Goal: Use online tool/utility: Use online tool/utility

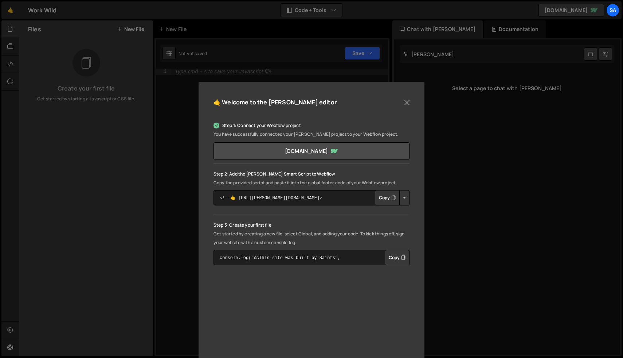
scroll to position [58, 0]
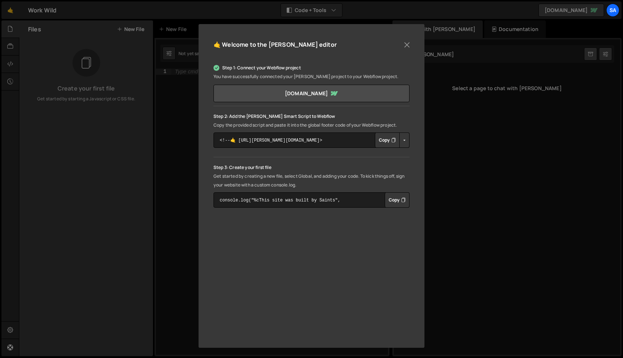
click at [392, 204] on button "Copy" at bounding box center [397, 199] width 25 height 15
click at [409, 44] on button "Close" at bounding box center [407, 44] width 11 height 11
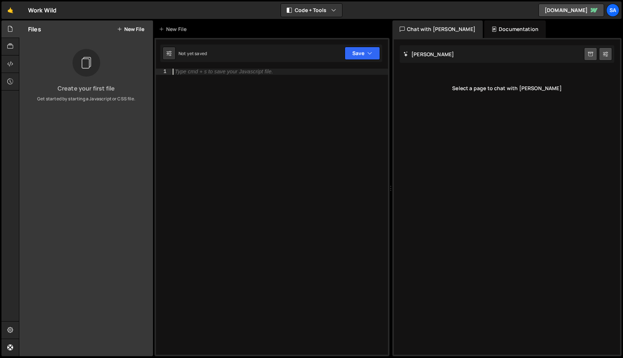
click at [304, 89] on div "Type cmd + s to save your Javascript file." at bounding box center [279, 218] width 217 height 298
click at [125, 30] on button "New File" at bounding box center [130, 29] width 27 height 6
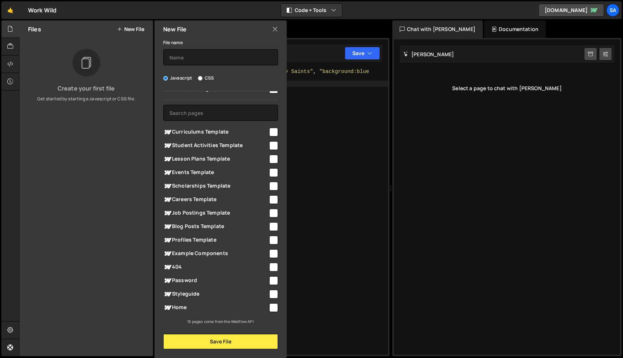
scroll to position [0, 0]
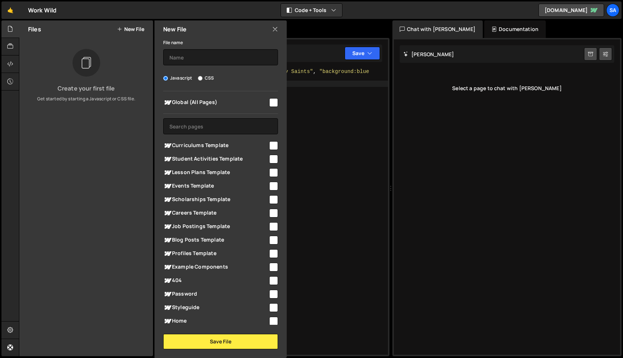
click at [274, 26] on icon at bounding box center [275, 29] width 6 height 8
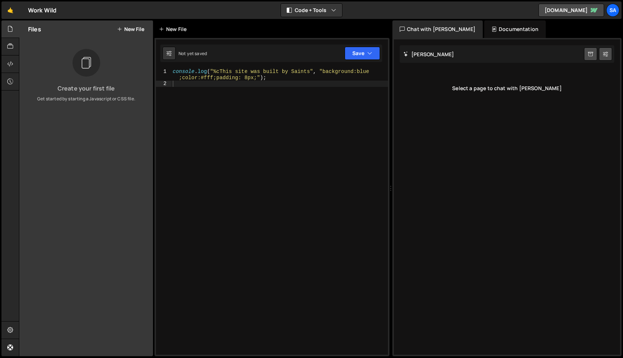
click at [185, 30] on div "New File" at bounding box center [174, 29] width 31 height 7
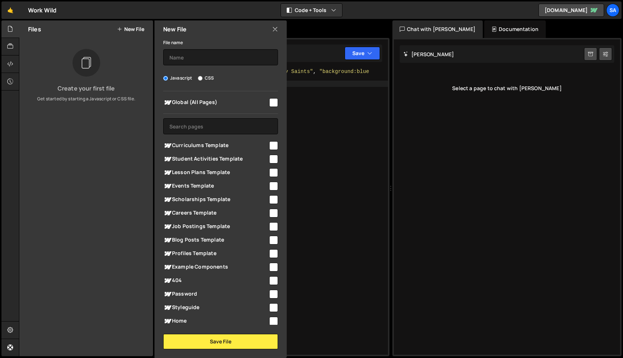
click at [270, 102] on input "checkbox" at bounding box center [273, 102] width 9 height 9
checkbox input "true"
click at [246, 341] on button "Save File" at bounding box center [220, 341] width 115 height 15
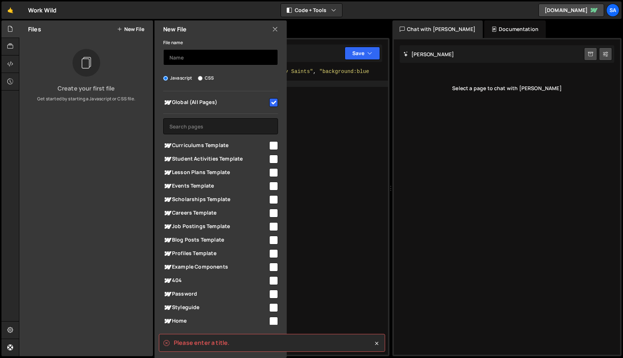
click at [219, 63] on input "text" at bounding box center [220, 57] width 115 height 16
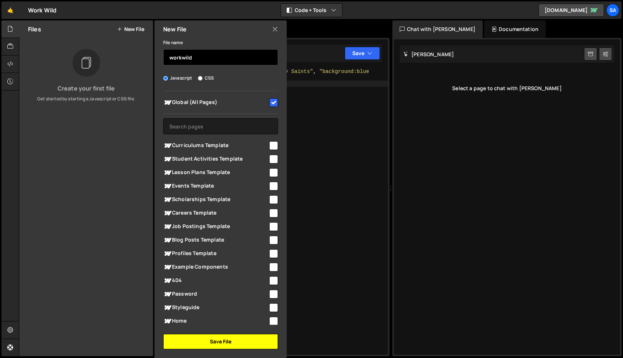
type input "workwild"
click at [240, 340] on button "Save File" at bounding box center [220, 341] width 115 height 15
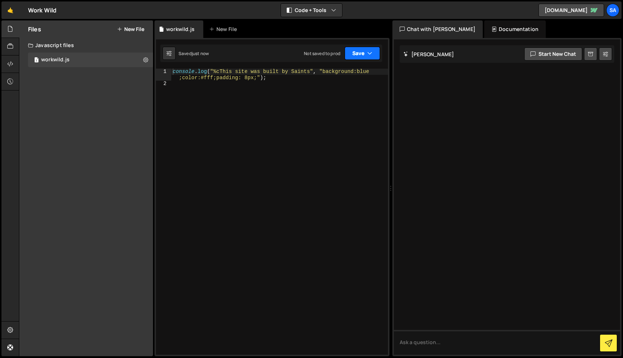
click at [361, 55] on button "Save" at bounding box center [362, 53] width 35 height 13
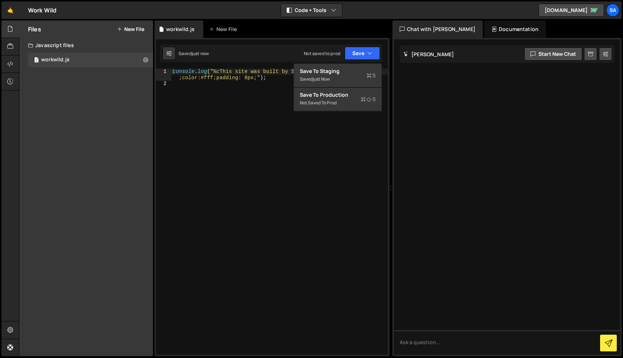
click at [246, 122] on div "console . log ( "%cThis site was built by Saints" , "background:blue ;color:#ff…" at bounding box center [279, 221] width 217 height 304
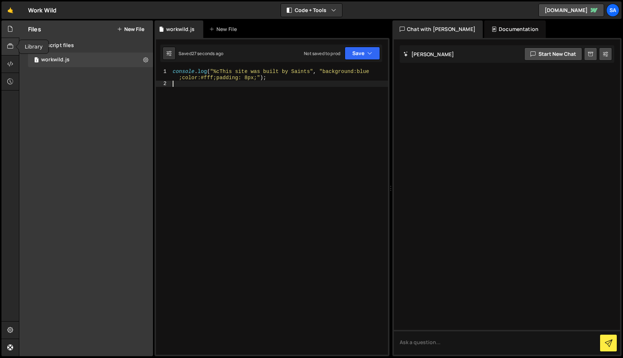
click at [13, 46] on icon at bounding box center [10, 46] width 6 height 8
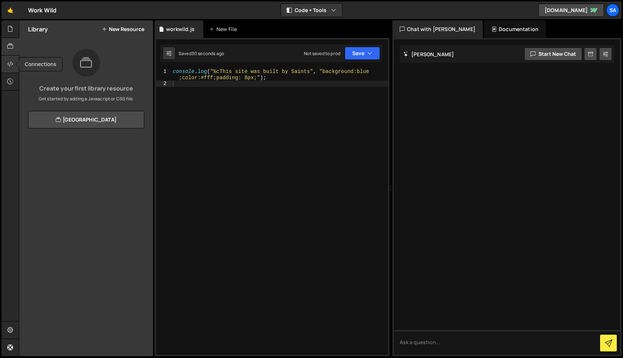
click at [9, 63] on icon at bounding box center [10, 64] width 6 height 8
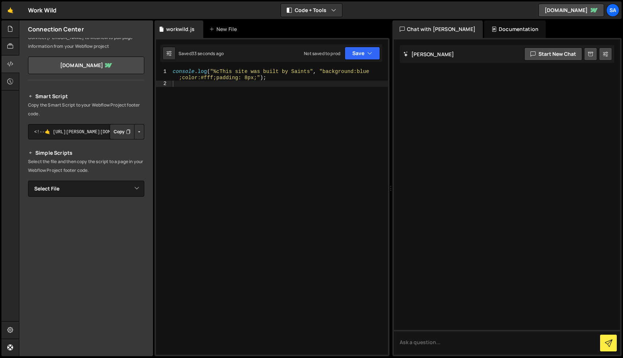
scroll to position [29, 0]
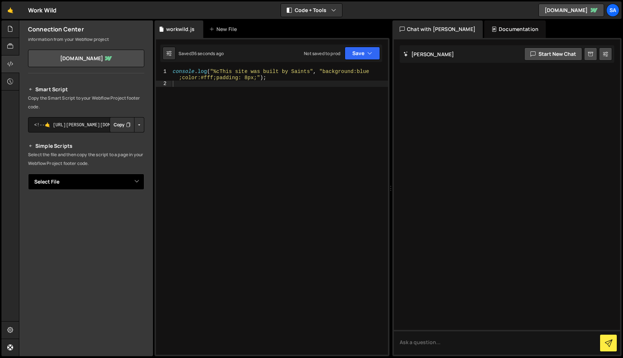
click at [100, 182] on select "Select File workwild.js" at bounding box center [86, 181] width 116 height 16
select select "44799"
click at [28, 173] on select "Select File workwild.js" at bounding box center [86, 181] width 116 height 16
click at [134, 205] on button "Button group with nested dropdown" at bounding box center [139, 206] width 10 height 15
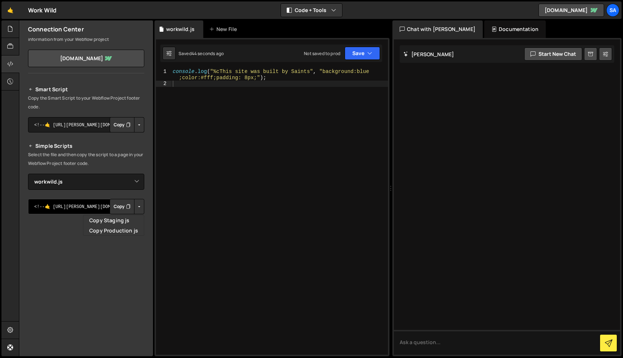
click at [101, 205] on textarea "<!--🤙 [URL][PERSON_NAME][DOMAIN_NAME]> <script>document.addEventListener("DOMCo…" at bounding box center [86, 206] width 116 height 15
click at [114, 201] on button "Copy" at bounding box center [122, 206] width 25 height 15
click at [84, 210] on textarea "<!--🤙 [URL][PERSON_NAME][DOMAIN_NAME]> <script>document.addEventListener("DOMCo…" at bounding box center [86, 206] width 116 height 15
drag, startPoint x: 84, startPoint y: 210, endPoint x: 112, endPoint y: 206, distance: 27.9
click at [112, 206] on div "<!--🤙 [URL][PERSON_NAME][DOMAIN_NAME]> <script>document.addEventListener("DOMCo…" at bounding box center [86, 206] width 116 height 15
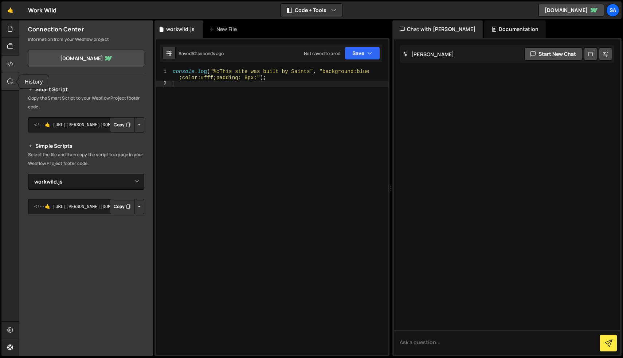
click at [15, 78] on div at bounding box center [10, 81] width 18 height 17
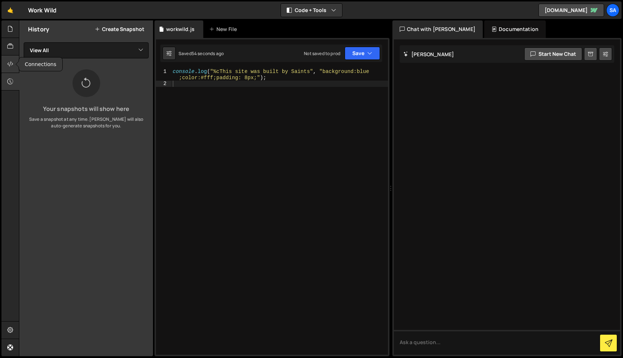
click at [8, 60] on icon at bounding box center [10, 64] width 6 height 8
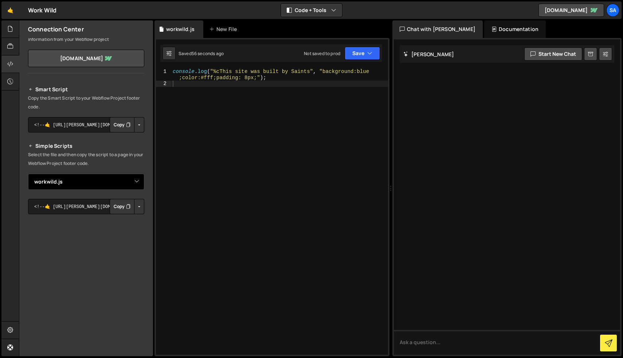
click at [118, 183] on select "Select File workwild.js" at bounding box center [86, 181] width 116 height 16
click at [28, 173] on select "Select File workwild.js" at bounding box center [86, 181] width 116 height 16
click at [120, 179] on select "Select File workwild.js" at bounding box center [86, 181] width 116 height 16
select select "44799"
click at [28, 173] on select "Select File workwild.js" at bounding box center [86, 181] width 116 height 16
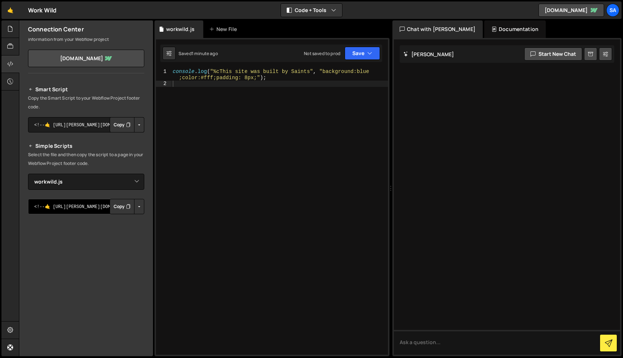
click at [77, 202] on textarea "<!--🤙 [URL][PERSON_NAME][DOMAIN_NAME]> <script>document.addEventListener("DOMCo…" at bounding box center [86, 206] width 116 height 15
click at [134, 209] on button "Button group with nested dropdown" at bounding box center [139, 206] width 10 height 15
click at [138, 163] on p "Select the file and then copy the script to a page in your Webflow Project foot…" at bounding box center [86, 158] width 116 height 17
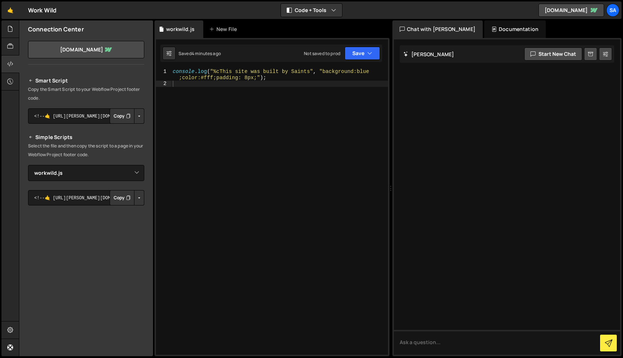
scroll to position [54, 0]
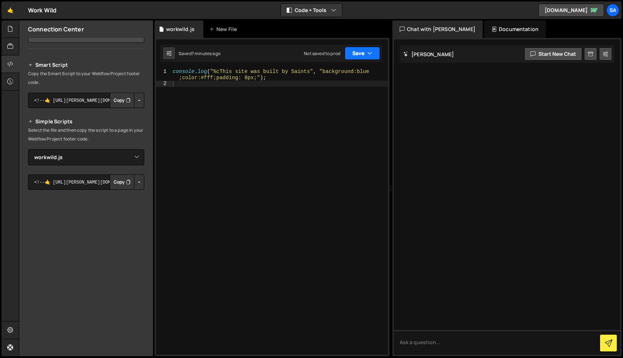
click at [363, 52] on button "Save" at bounding box center [362, 53] width 35 height 13
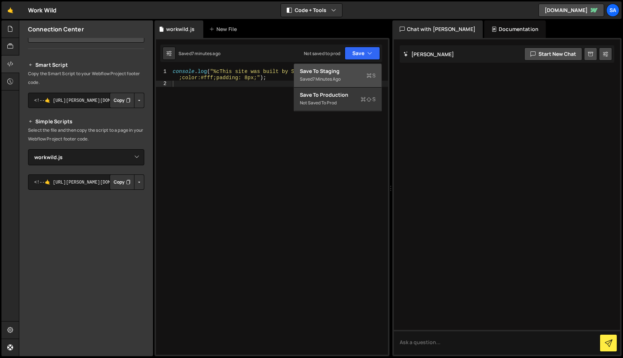
click at [353, 74] on div "Save to Staging S" at bounding box center [338, 70] width 76 height 7
